Goal: Transaction & Acquisition: Purchase product/service

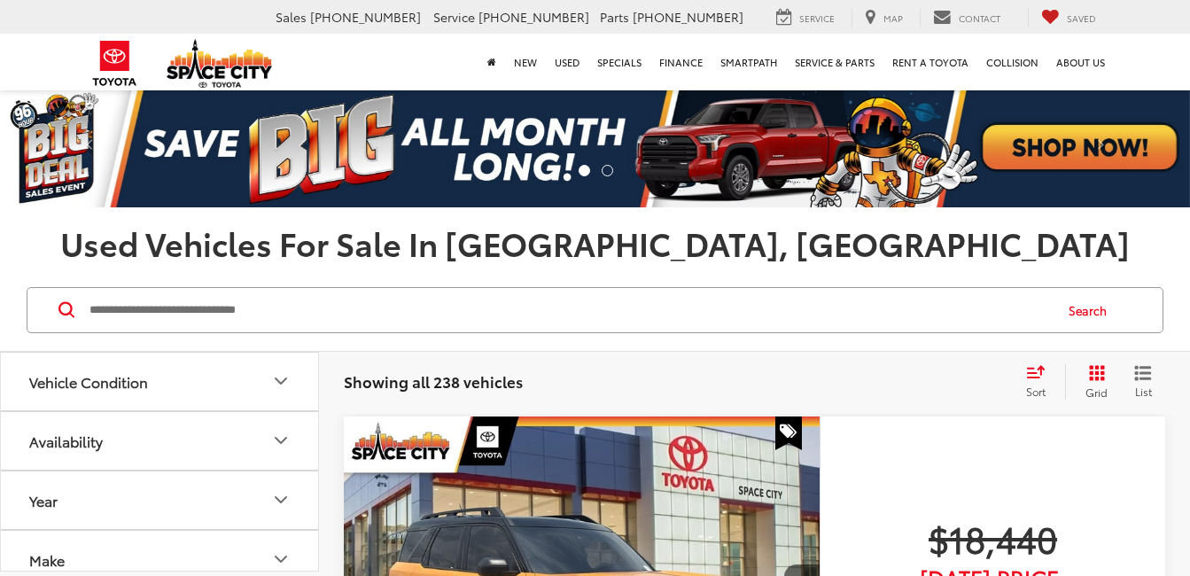
click at [1002, 272] on div "Search" at bounding box center [595, 310] width 1190 height 82
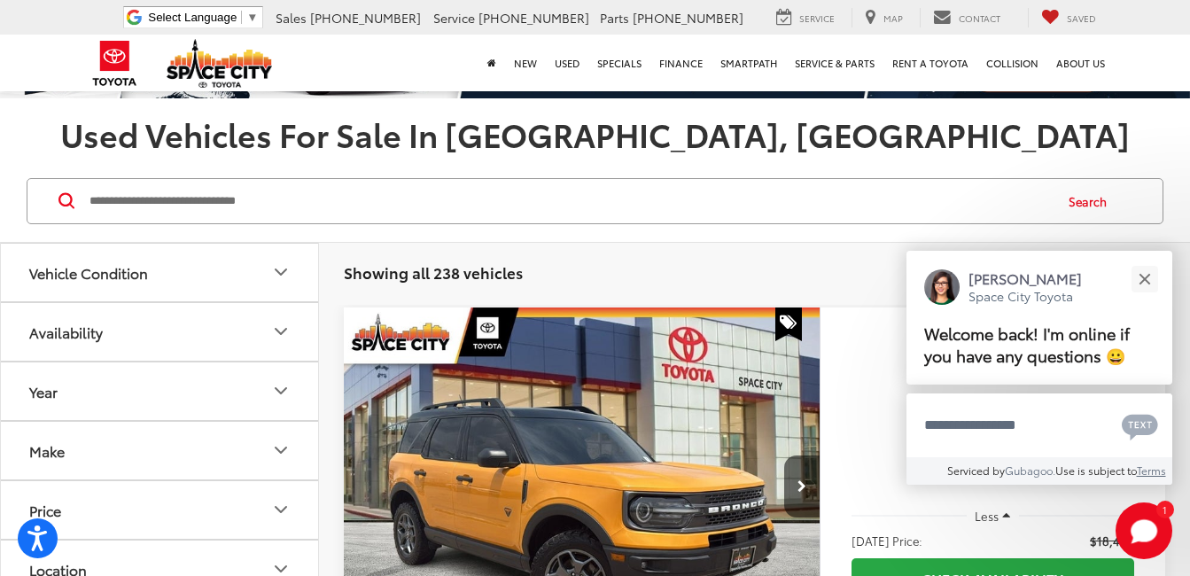
scroll to position [244, 0]
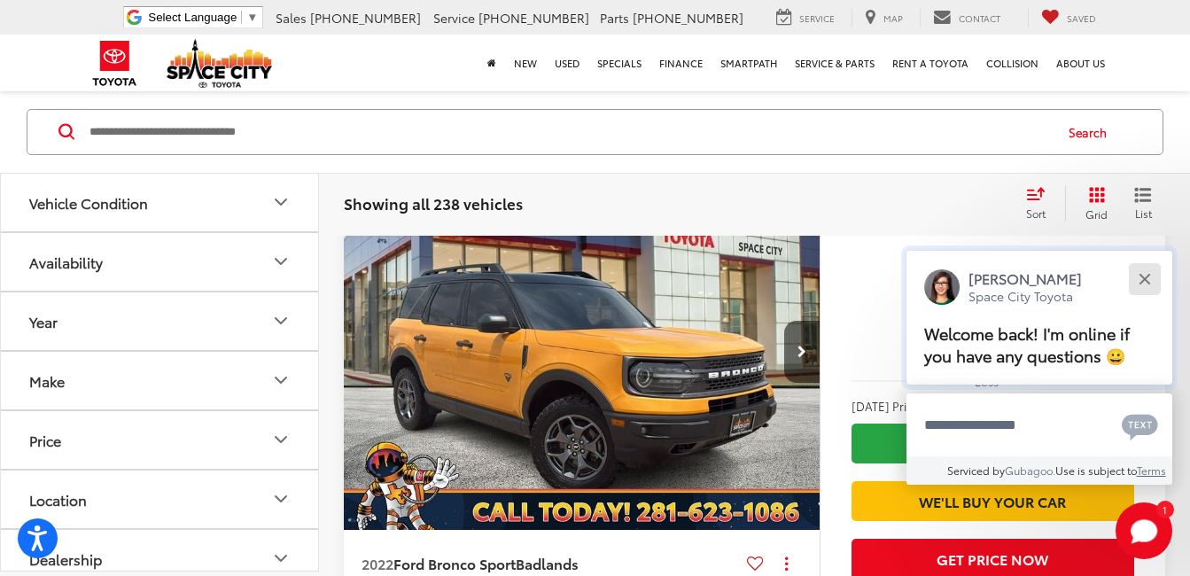
click at [1144, 277] on div "Close" at bounding box center [1145, 279] width 12 height 12
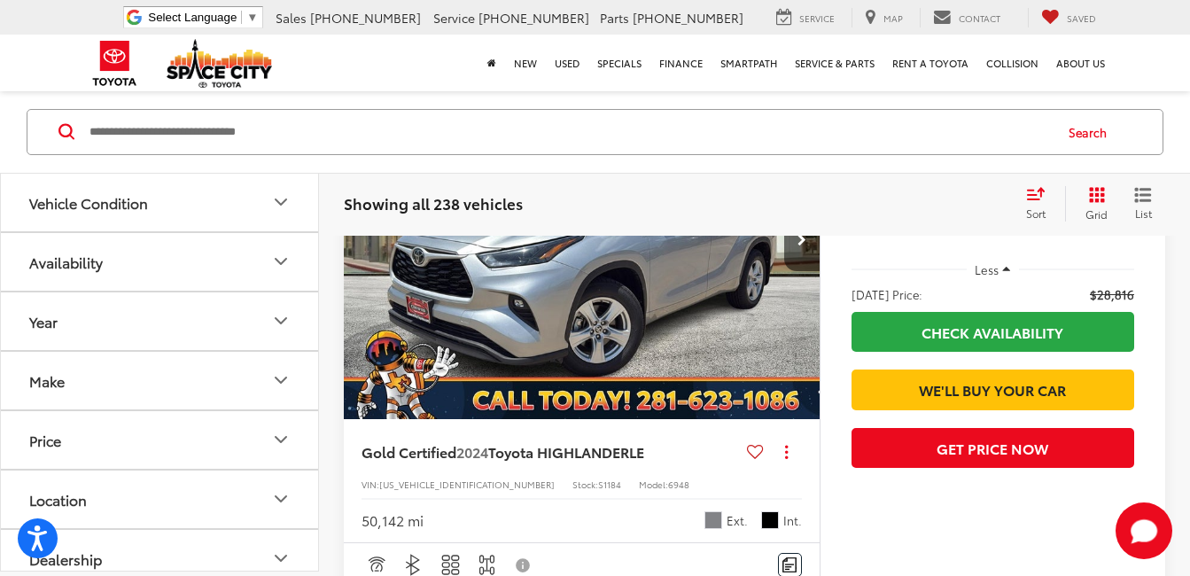
scroll to position [1000, 0]
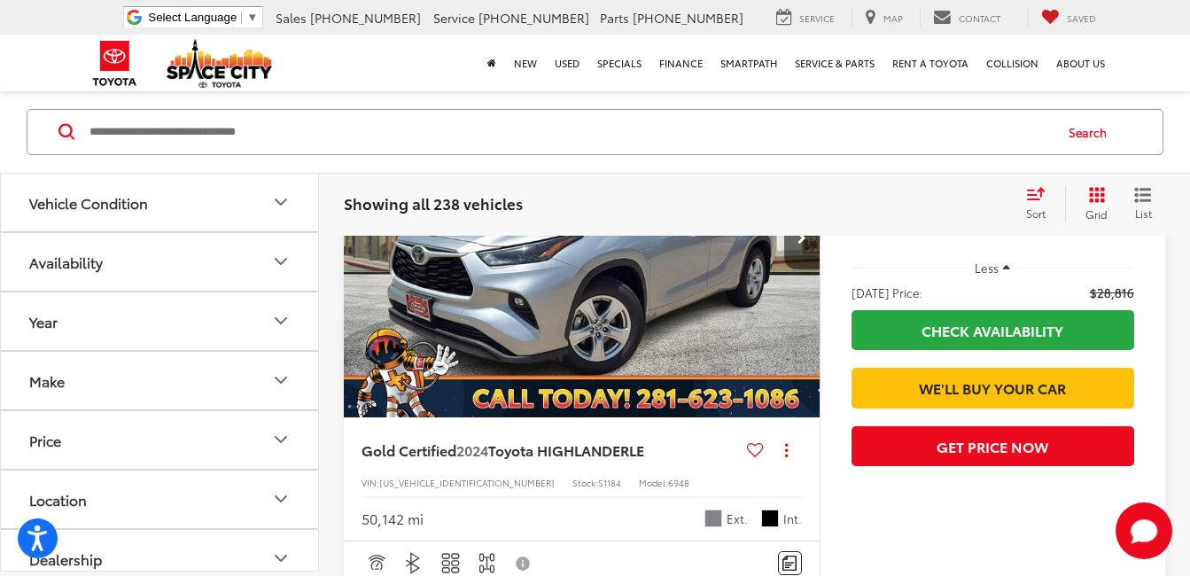
click at [271, 447] on icon "Price" at bounding box center [280, 440] width 21 height 21
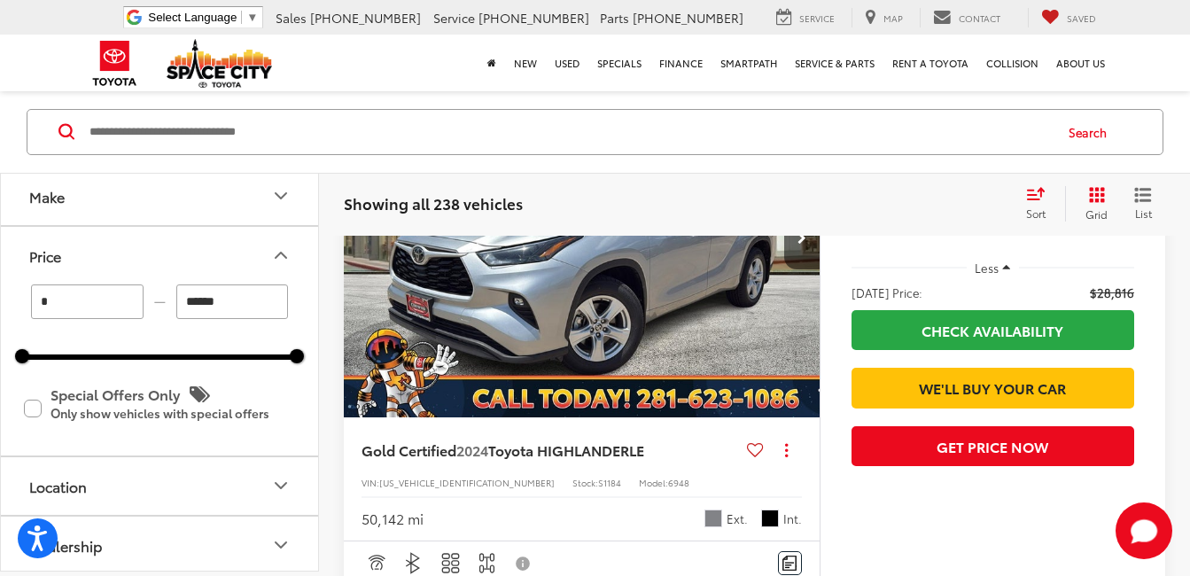
scroll to position [186, 0]
click at [28, 406] on label "Special Offers Only Only show vehicles with special offers" at bounding box center [159, 407] width 271 height 58
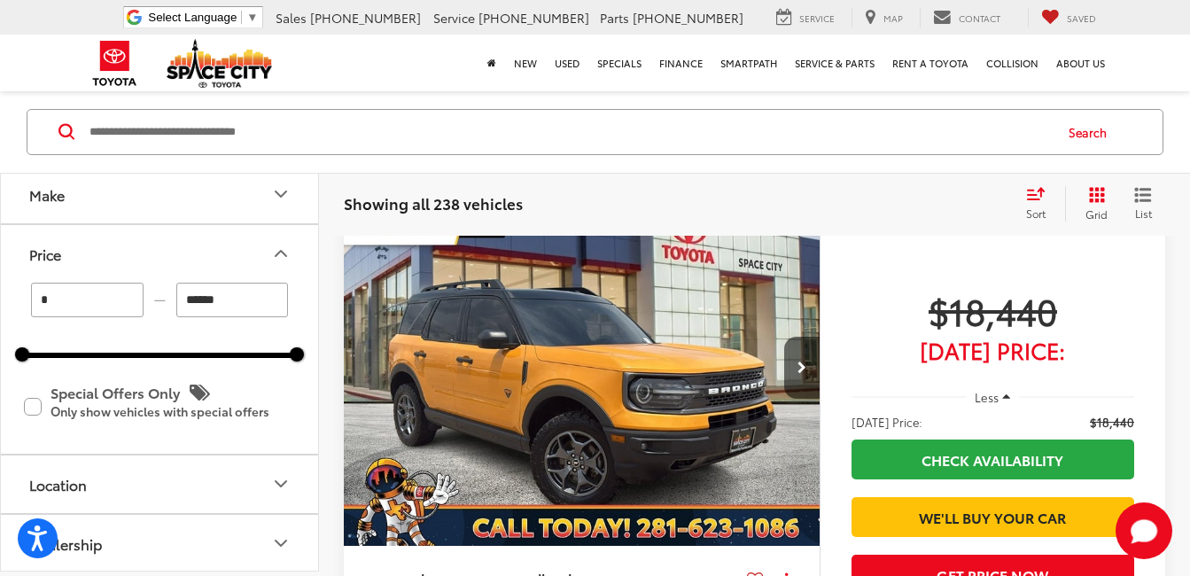
scroll to position [178, 0]
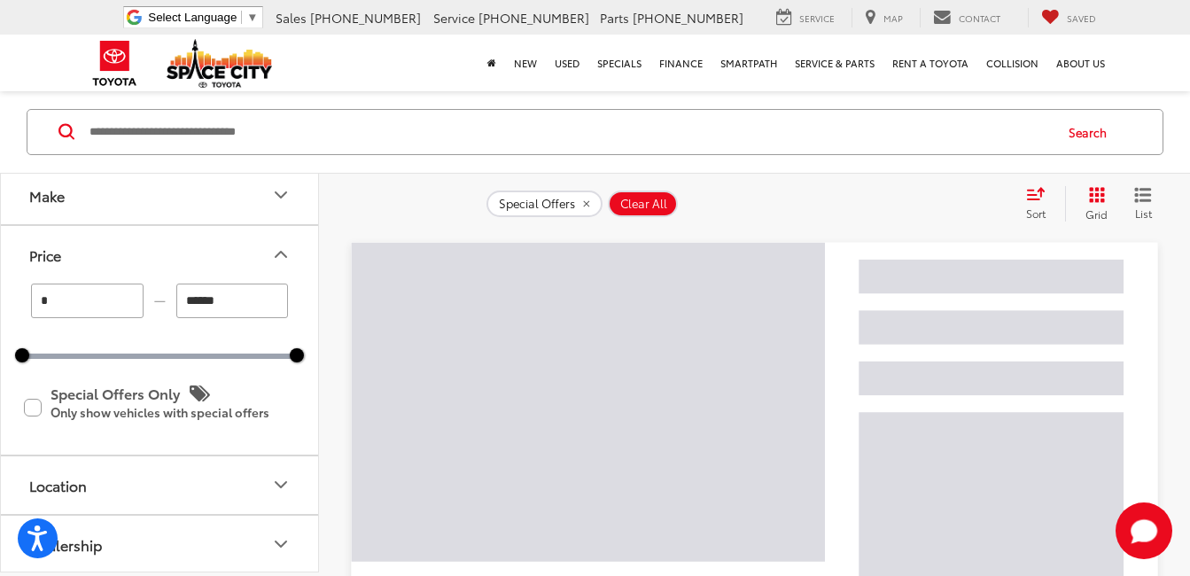
click at [417, 136] on input "Search by Make, Model, or Keyword" at bounding box center [570, 132] width 964 height 43
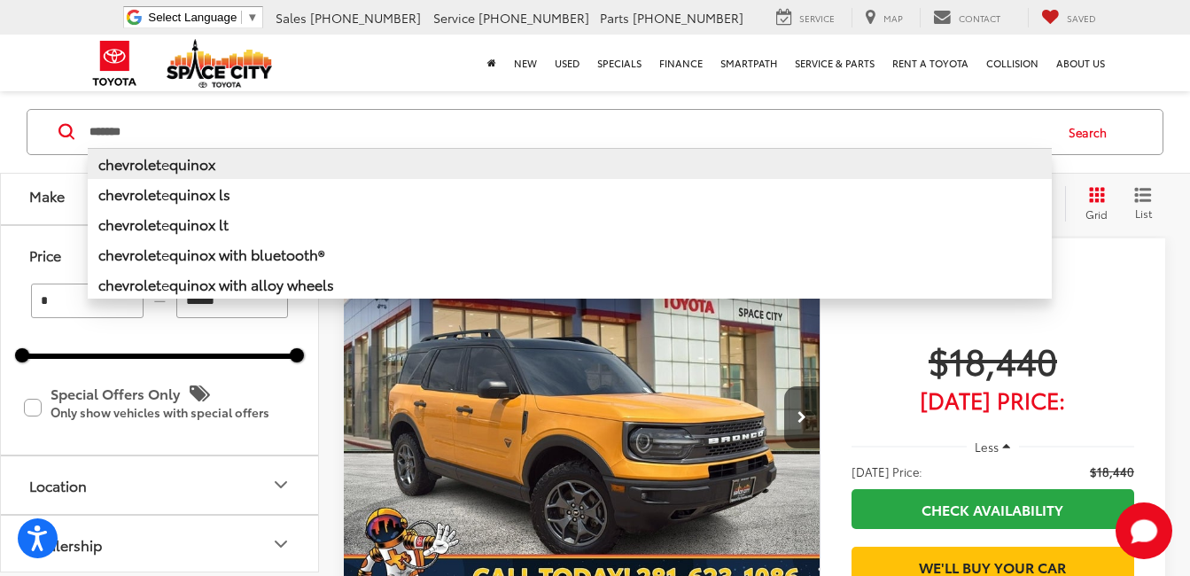
click at [327, 156] on li "chevrolet e quinox" at bounding box center [570, 163] width 964 height 31
type input "**********"
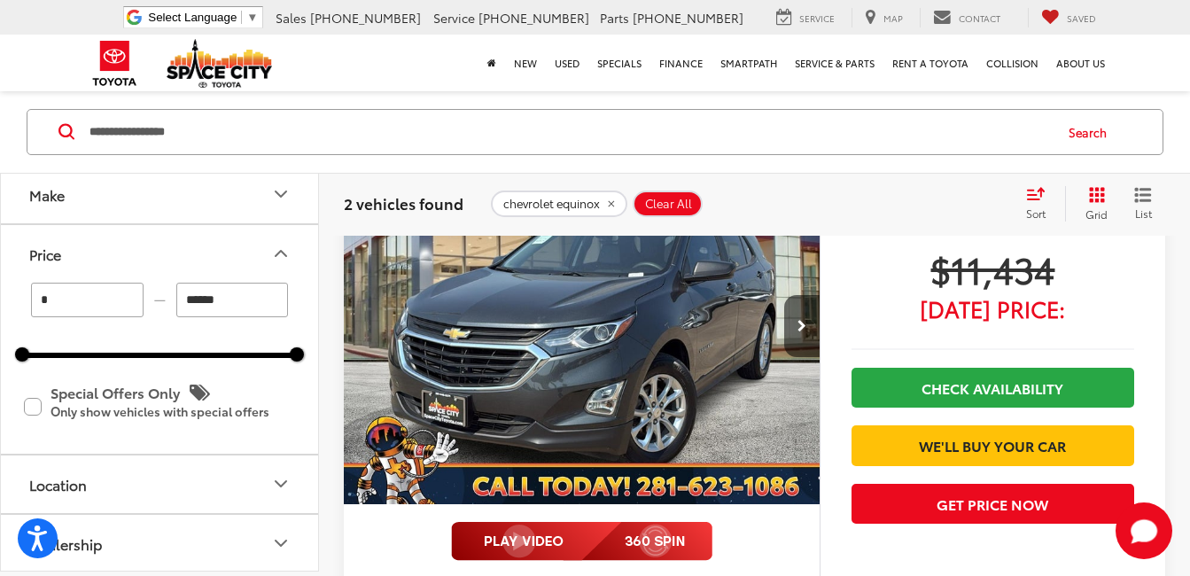
scroll to position [269, 0]
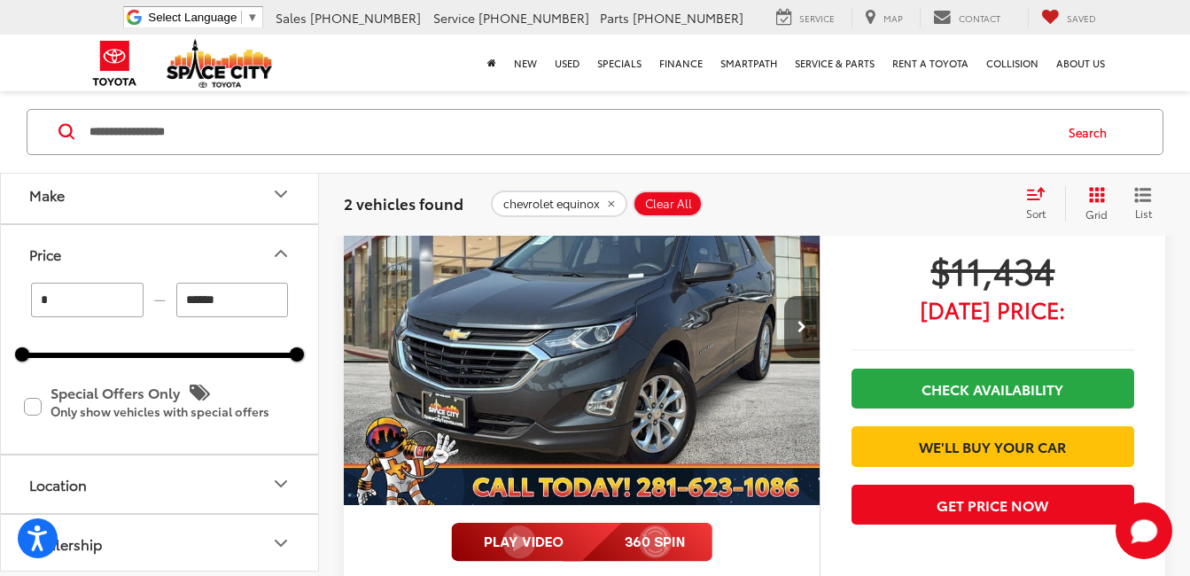
click at [743, 359] on img "2020 Chevrolet Equinox LS 0" at bounding box center [582, 327] width 479 height 359
